Goal: Information Seeking & Learning: Learn about a topic

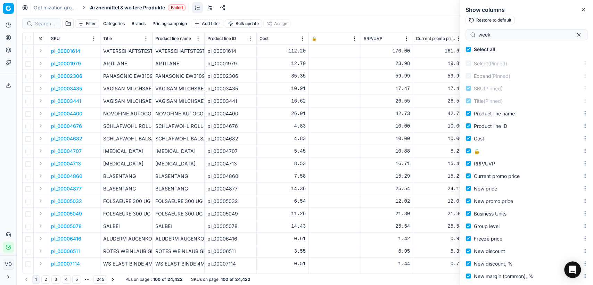
scroll to position [1185, 0]
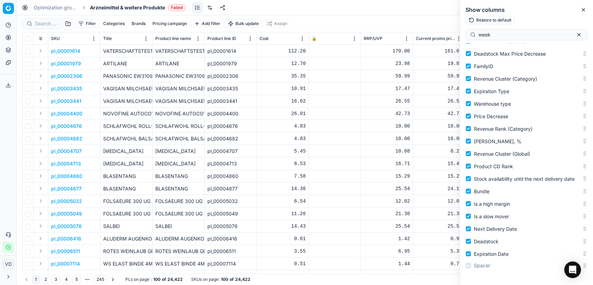
click at [85, 24] on button "Filter" at bounding box center [87, 23] width 24 height 8
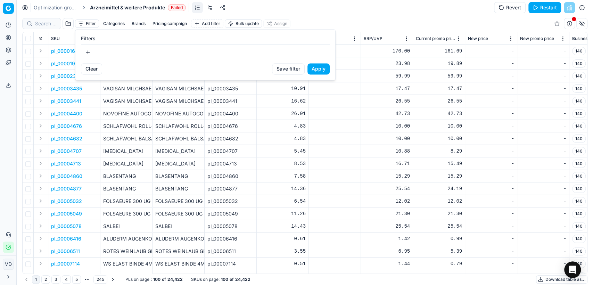
click at [90, 49] on button "button" at bounding box center [88, 52] width 14 height 11
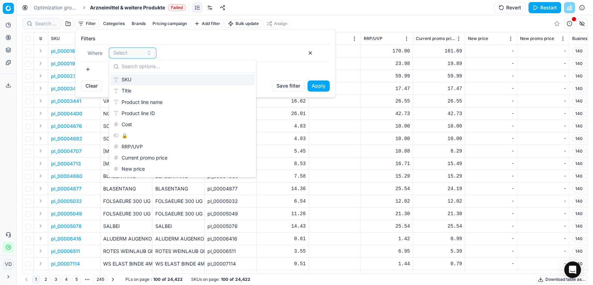
click at [336, 18] on html "Pricing platform Analytics Pricing Product portfolio Templates Export service 0…" at bounding box center [296, 142] width 593 height 285
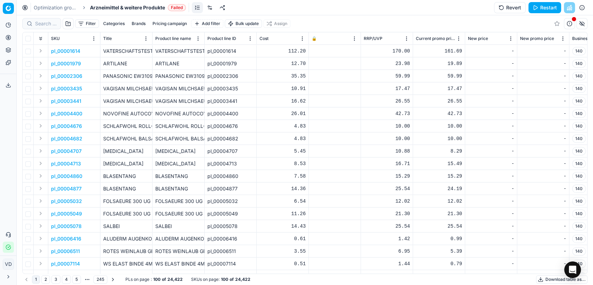
click at [86, 24] on button "Filter" at bounding box center [87, 23] width 24 height 8
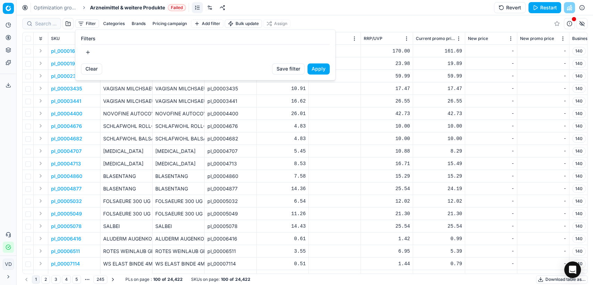
click at [89, 51] on button "button" at bounding box center [88, 52] width 14 height 11
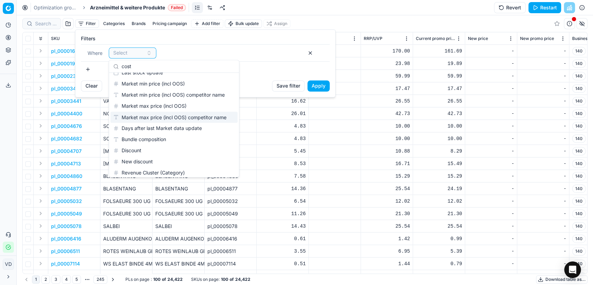
scroll to position [0, 0]
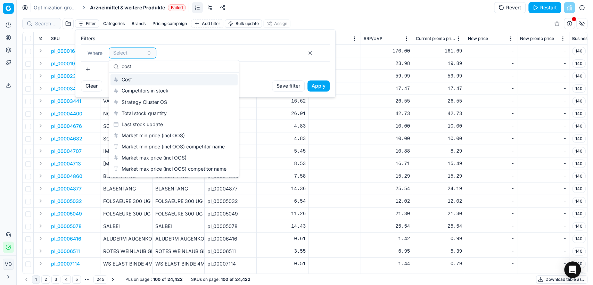
type input "cost"
click at [146, 80] on div "Cost" at bounding box center [173, 79] width 127 height 11
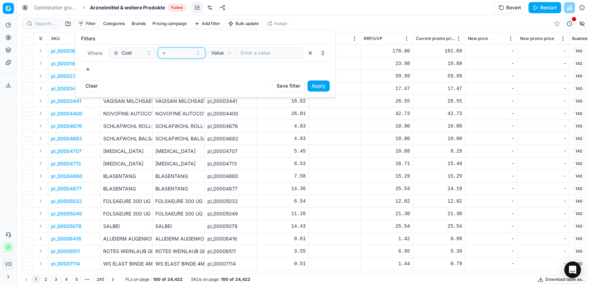
click at [201, 53] on button "=" at bounding box center [182, 52] width 48 height 11
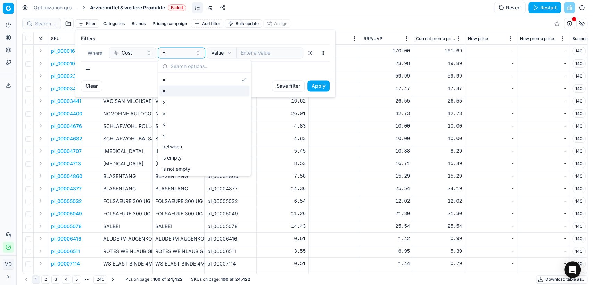
click at [178, 99] on div ">" at bounding box center [204, 101] width 90 height 11
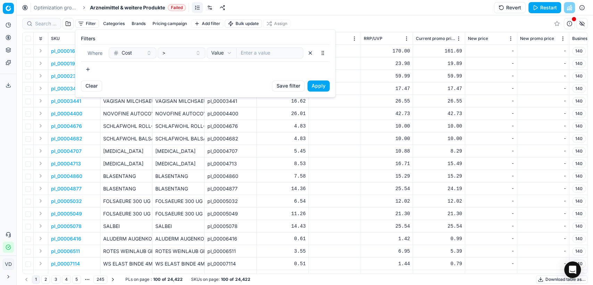
click at [217, 53] on html "Pricing platform Analytics Pricing Product portfolio Templates Export service 0…" at bounding box center [296, 142] width 593 height 285
click at [295, 55] on button "Select" at bounding box center [268, 52] width 69 height 11
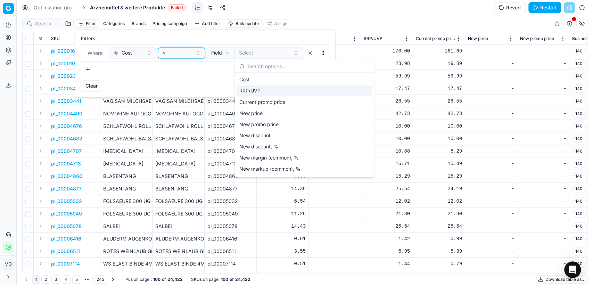
click at [186, 50] on div ">" at bounding box center [177, 52] width 30 height 7
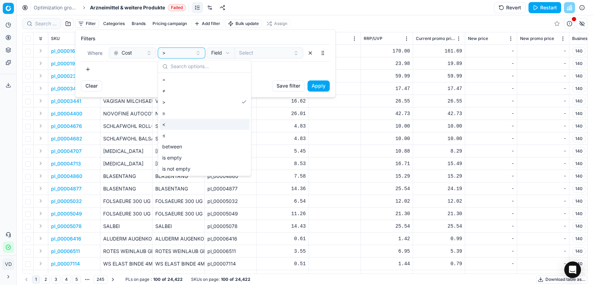
click at [183, 120] on div "<" at bounding box center [204, 123] width 90 height 11
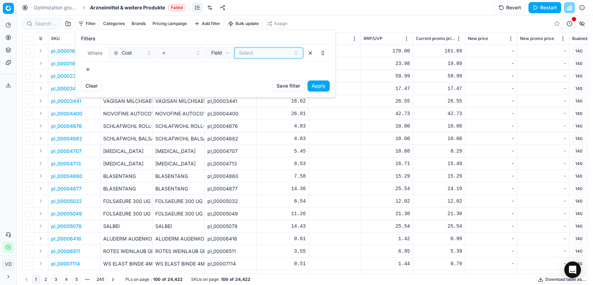
click at [296, 52] on button "Select" at bounding box center [268, 52] width 69 height 11
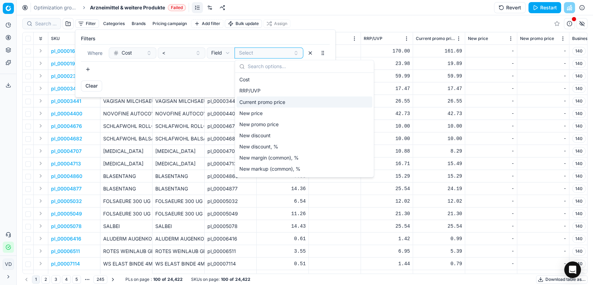
click at [279, 99] on div "Current promo price" at bounding box center [305, 101] width 136 height 11
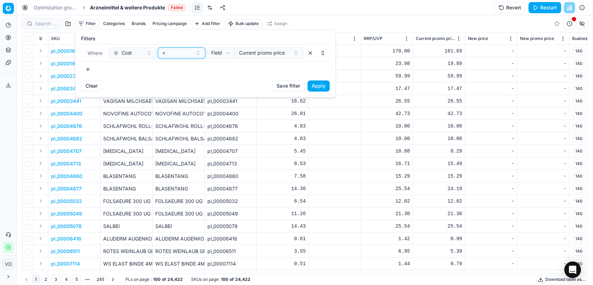
click at [193, 53] on button "<" at bounding box center [182, 52] width 48 height 11
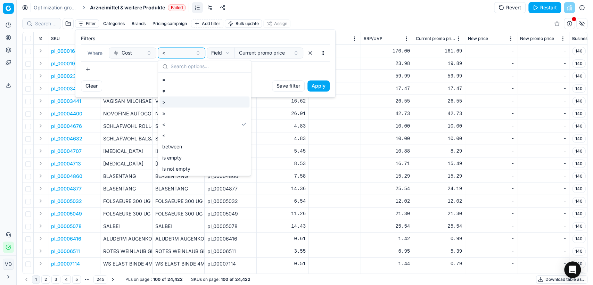
click at [183, 98] on div ">" at bounding box center [204, 101] width 90 height 11
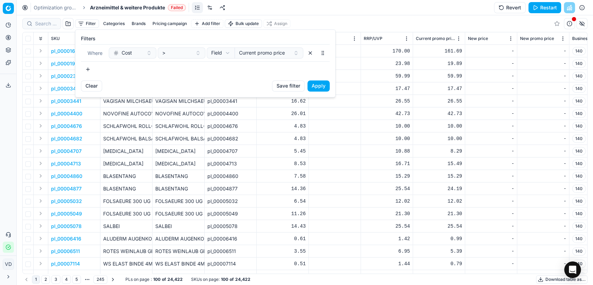
click at [228, 53] on html "Pricing platform Analytics Pricing Product portfolio Templates Export service 0…" at bounding box center [296, 142] width 593 height 285
select select "value"
click at [222, 51] on html "Pricing platform Analytics Pricing Product portfolio Templates Export service 0…" at bounding box center [296, 142] width 593 height 285
click at [256, 51] on html "Pricing platform Analytics Pricing Product portfolio Templates Export service 0…" at bounding box center [296, 142] width 593 height 285
click at [256, 51] on input "number" at bounding box center [269, 52] width 67 height 11
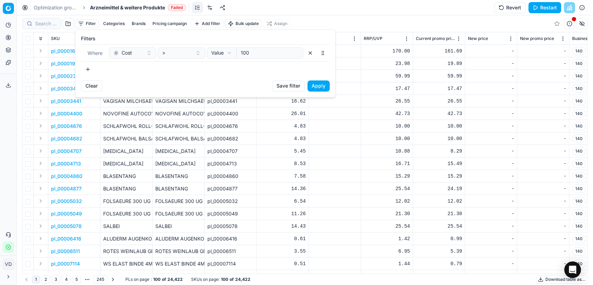
type input "100"
click at [320, 84] on button "Apply" at bounding box center [318, 85] width 22 height 11
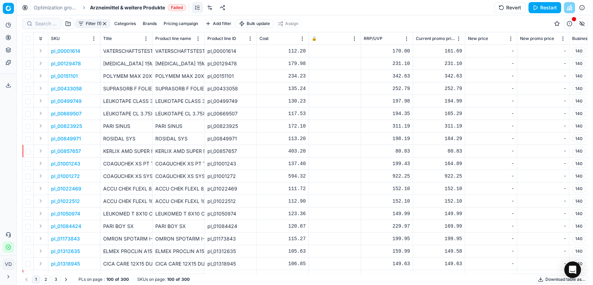
click at [79, 24] on button "Filter (1)" at bounding box center [92, 23] width 35 height 8
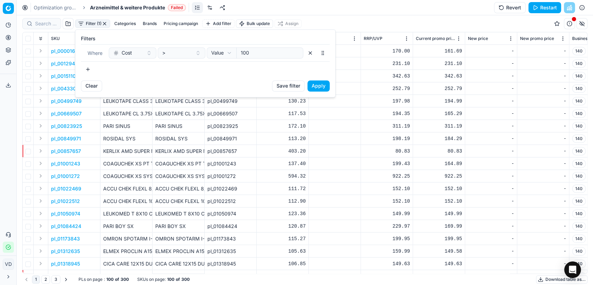
click at [256, 55] on input "100" at bounding box center [269, 52] width 67 height 11
click at [231, 55] on html "Pricing platform Analytics Pricing Product portfolio Templates Export service 0…" at bounding box center [296, 142] width 593 height 285
click at [224, 53] on html "Pricing platform Analytics Pricing Product portfolio Templates Export service 0…" at bounding box center [296, 142] width 593 height 285
click at [297, 53] on button "Select" at bounding box center [268, 52] width 69 height 11
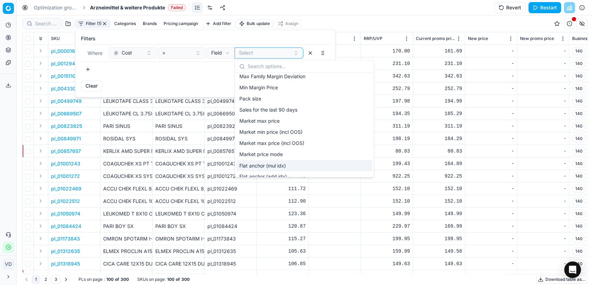
scroll to position [79, 0]
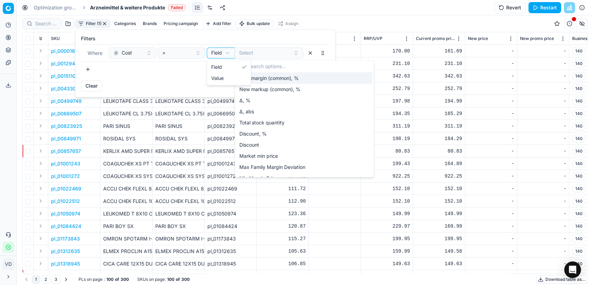
click at [228, 53] on html "Pricing platform Analytics Pricing Product portfolio Templates Export service 0…" at bounding box center [296, 142] width 593 height 285
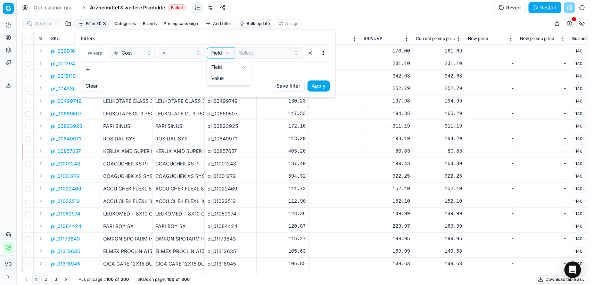
select select "value"
click at [148, 53] on button "Cost" at bounding box center [133, 52] width 48 height 11
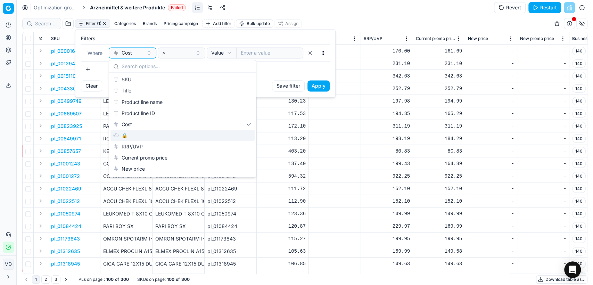
scroll to position [39, 0]
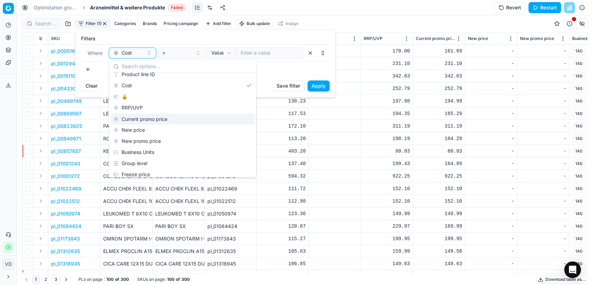
click at [141, 120] on div "Current promo price" at bounding box center [182, 118] width 144 height 11
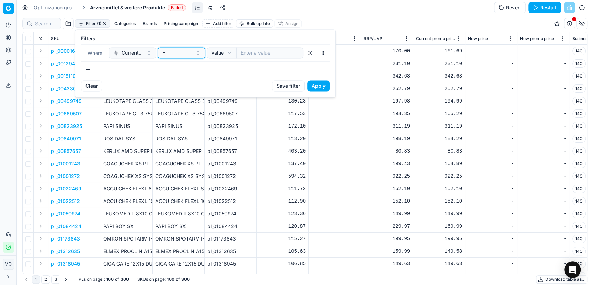
click at [198, 53] on button "=" at bounding box center [182, 52] width 48 height 11
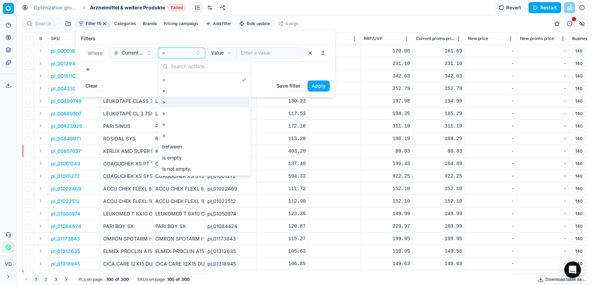
click at [184, 101] on div ">" at bounding box center [204, 101] width 90 height 11
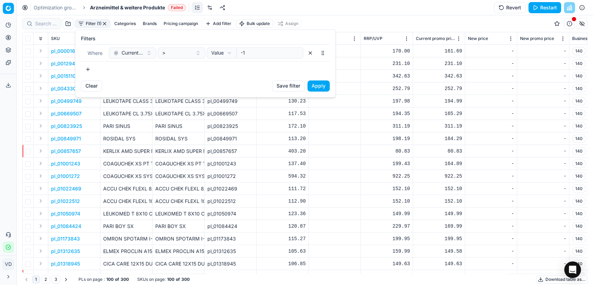
type input "-1"
click at [297, 54] on input "-1" at bounding box center [269, 52] width 67 height 11
click at [221, 52] on html "Pricing platform Analytics Pricing Product portfolio Templates Export service 0…" at bounding box center [296, 142] width 593 height 285
select select "reference"
click at [297, 53] on button "Select" at bounding box center [268, 52] width 69 height 11
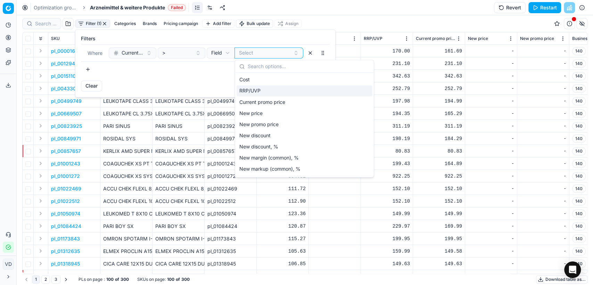
click at [278, 91] on div "RRP/UVP" at bounding box center [305, 90] width 136 height 11
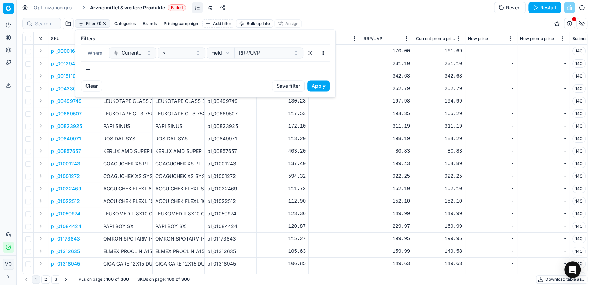
click at [322, 87] on button "Apply" at bounding box center [318, 85] width 22 height 11
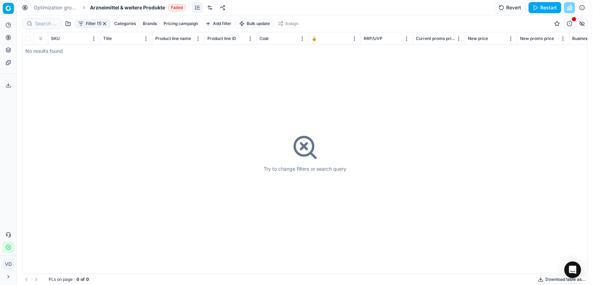
click at [91, 25] on button "Filter (1)" at bounding box center [92, 23] width 35 height 8
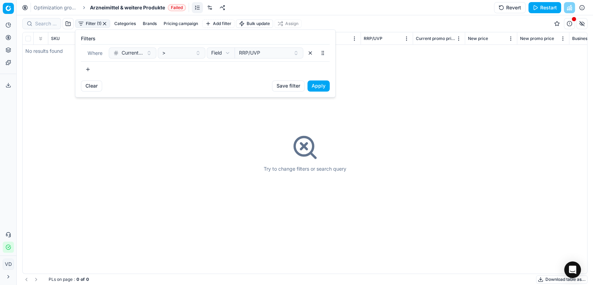
click at [150, 53] on button "Current promo price" at bounding box center [133, 52] width 48 height 11
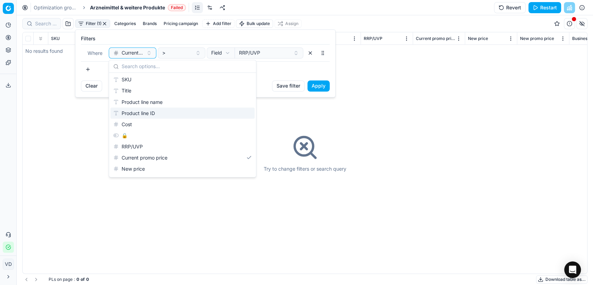
click at [144, 118] on div "Product line ID" at bounding box center [182, 112] width 144 height 11
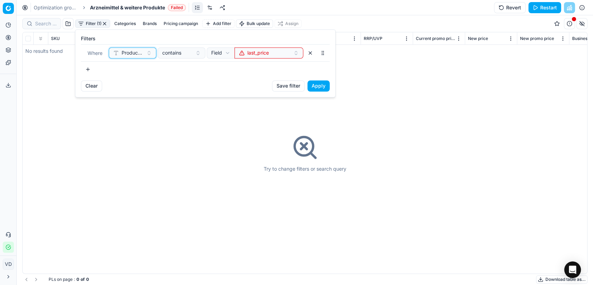
click at [139, 49] on button "Product line ID" at bounding box center [133, 52] width 48 height 11
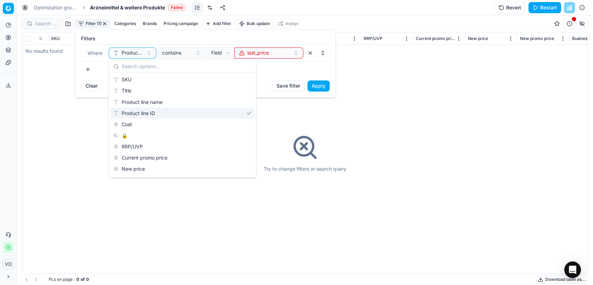
click at [150, 122] on div "Cost" at bounding box center [182, 123] width 144 height 11
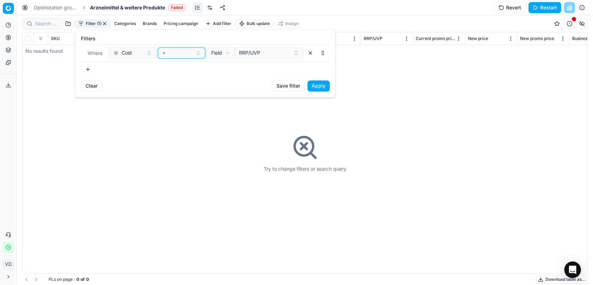
click at [198, 52] on button "=" at bounding box center [182, 52] width 48 height 11
click at [187, 100] on div ">" at bounding box center [204, 101] width 90 height 11
click at [314, 87] on button "Apply" at bounding box center [318, 85] width 22 height 11
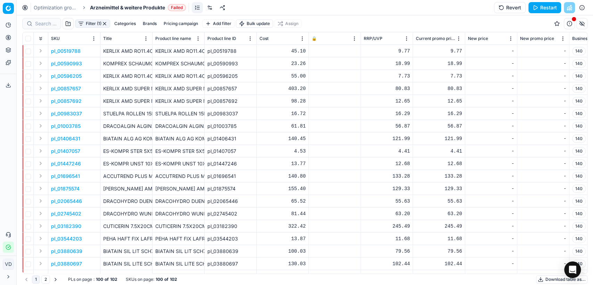
drag, startPoint x: 151, startPoint y: 42, endPoint x: 256, endPoint y: 42, distance: 104.6
click at [152, 42] on div at bounding box center [151, 38] width 1 height 12
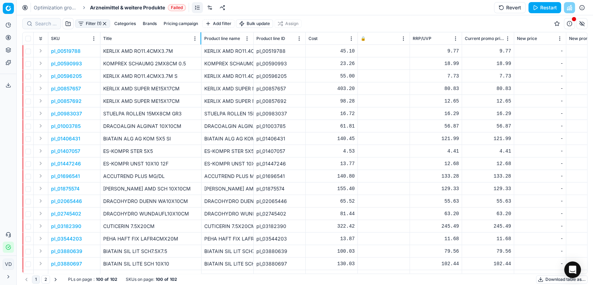
drag, startPoint x: 256, startPoint y: 42, endPoint x: 200, endPoint y: 43, distance: 55.9
click at [200, 43] on div at bounding box center [200, 38] width 1 height 12
click at [37, 51] on button "Expand" at bounding box center [40, 51] width 8 height 8
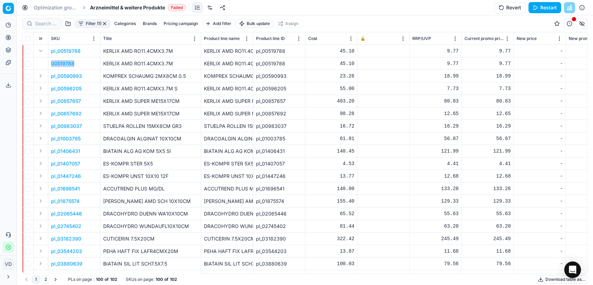
drag, startPoint x: 76, startPoint y: 64, endPoint x: 51, endPoint y: 66, distance: 24.4
click at [51, 66] on td "00519788" at bounding box center [74, 63] width 52 height 13
copy p "00519788"
click at [39, 51] on button "Expand" at bounding box center [40, 51] width 8 height 8
